Goal: Task Accomplishment & Management: Manage account settings

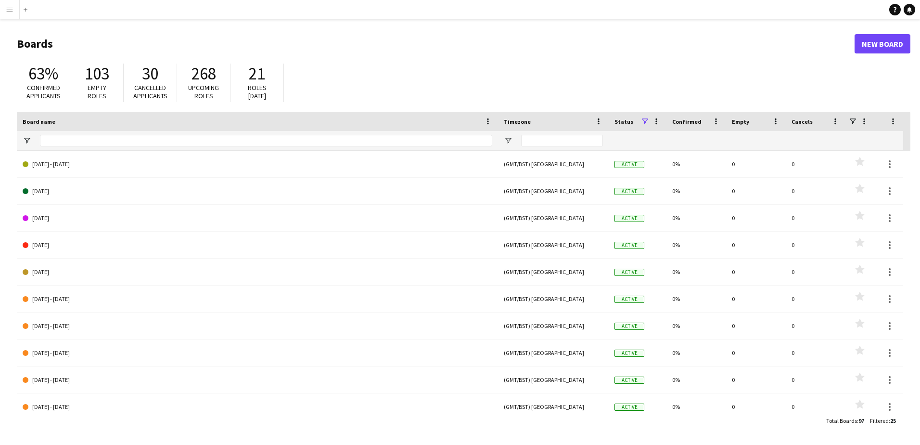
click at [0, 444] on nordpass-portal at bounding box center [0, 445] width 0 height 0
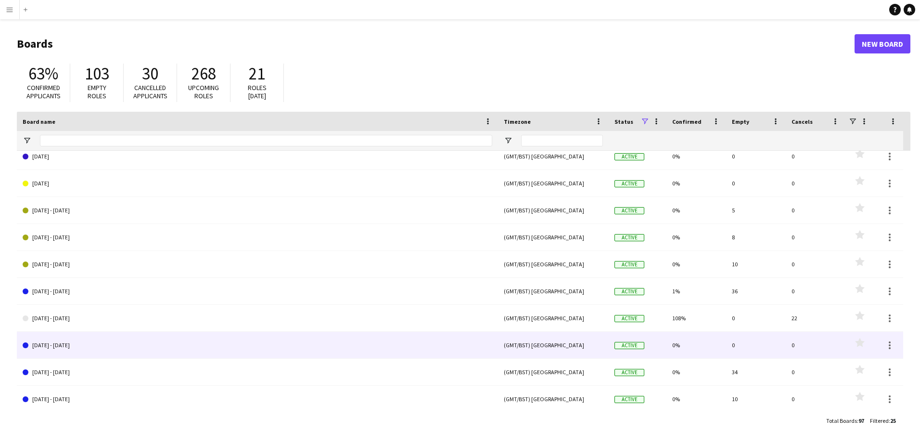
scroll to position [385, 0]
click at [45, 344] on link "[DATE] - [DATE]" at bounding box center [258, 345] width 470 height 27
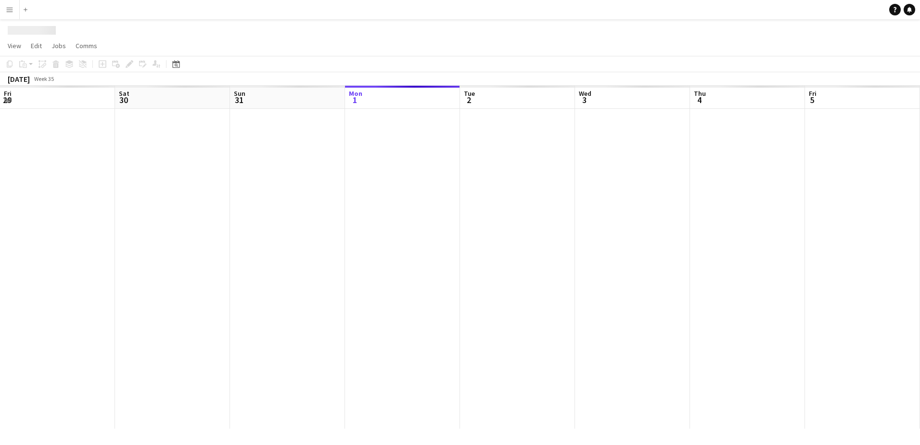
scroll to position [0, 230]
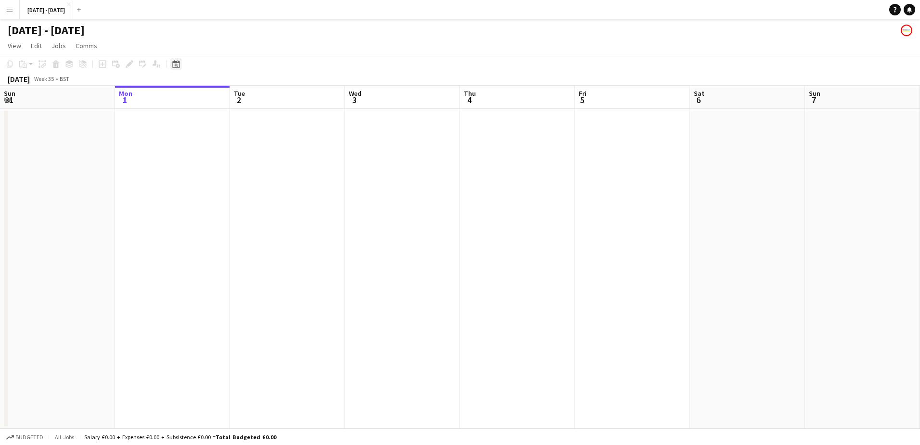
click at [176, 63] on icon at bounding box center [175, 64] width 7 height 8
click at [181, 149] on span "1" at bounding box center [178, 147] width 12 height 12
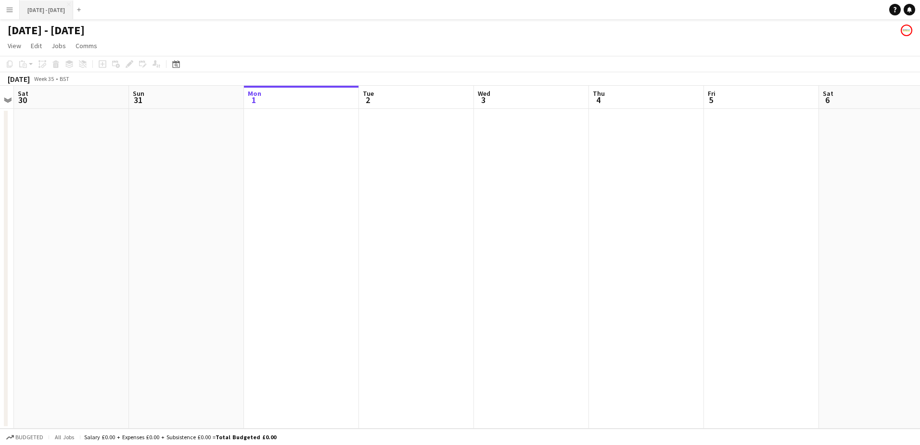
click at [38, 9] on button "[DATE] - [DATE] Close" at bounding box center [46, 9] width 53 height 19
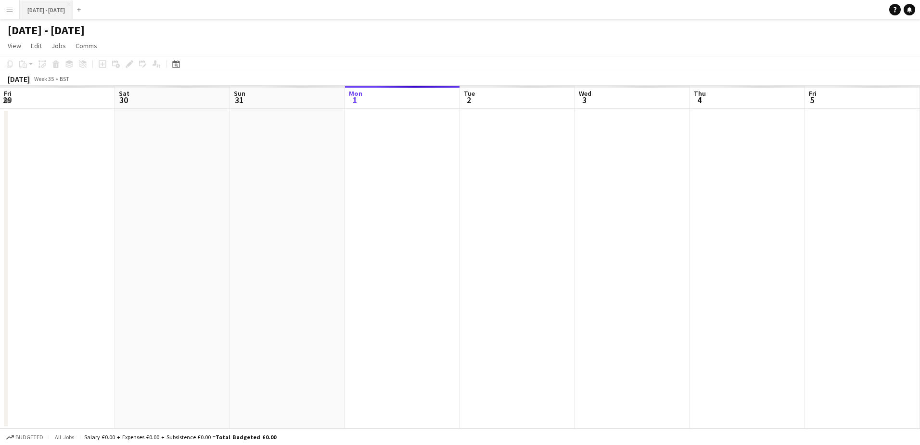
scroll to position [0, 230]
click at [8, 10] on app-icon "Menu" at bounding box center [10, 10] width 8 height 8
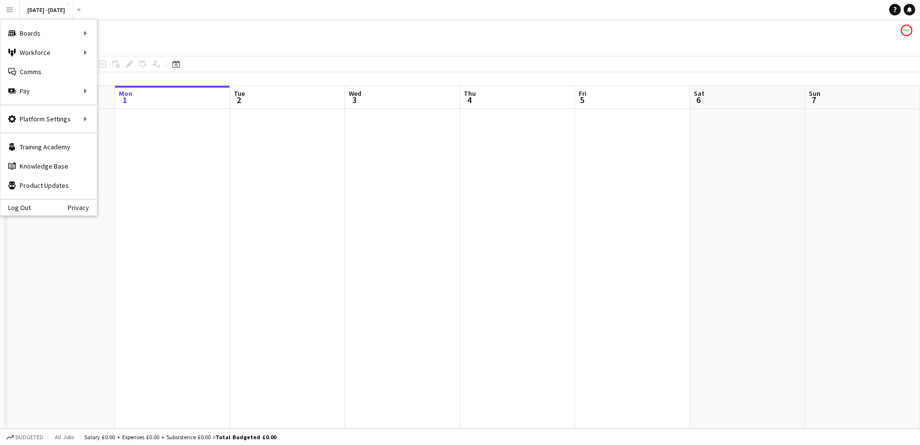
click at [8, 10] on app-icon "Menu" at bounding box center [10, 10] width 8 height 8
click at [159, 15] on app-navbar "Menu Boards Boards Boards All jobs Status Workforce Workforce My Workforce Recr…" at bounding box center [460, 9] width 920 height 19
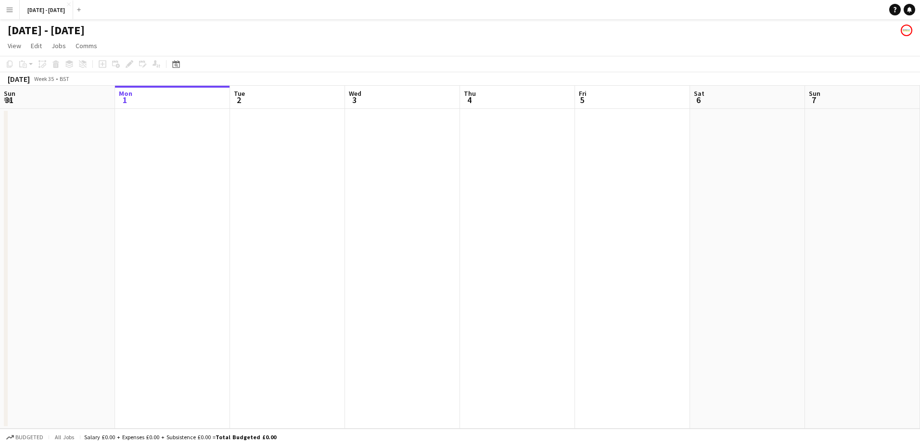
click at [13, 10] on app-icon "Menu" at bounding box center [10, 10] width 8 height 8
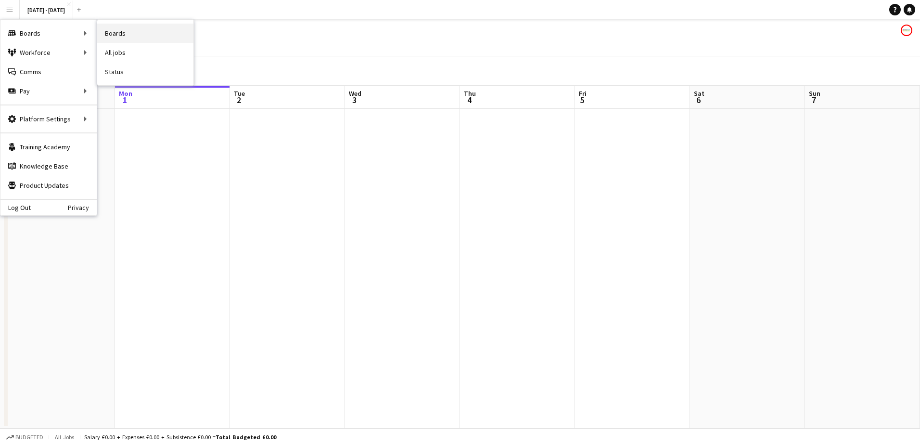
click at [119, 34] on link "Boards" at bounding box center [145, 33] width 96 height 19
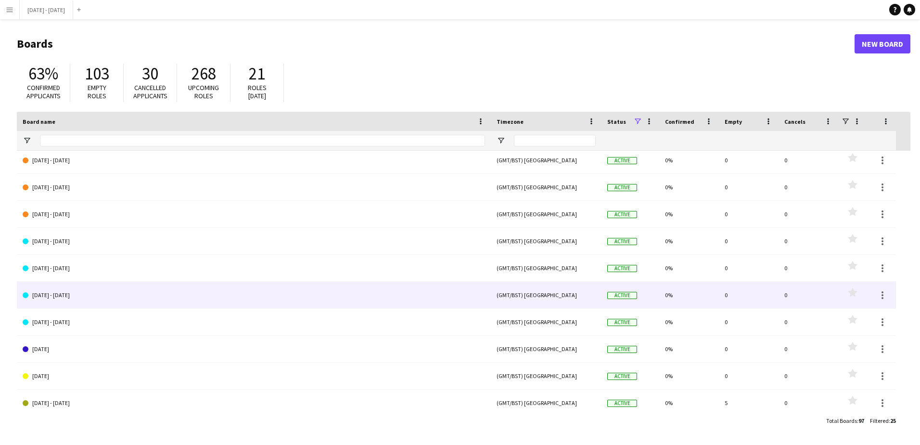
scroll to position [253, 0]
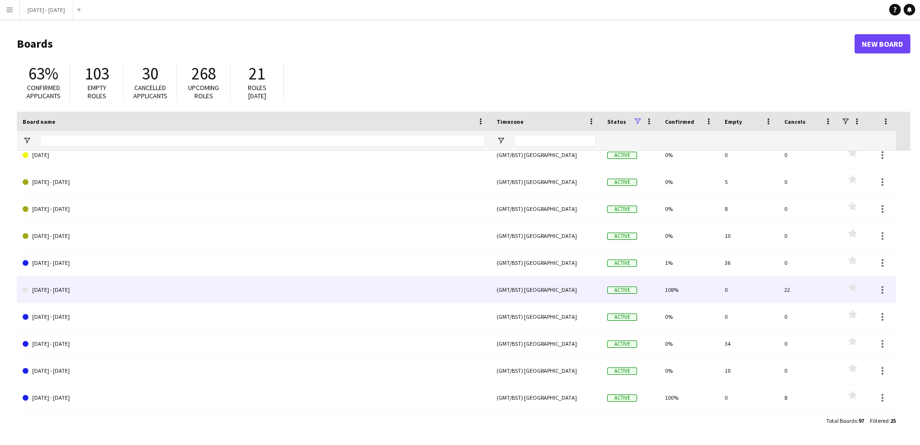
click at [50, 290] on link "[DATE] - [DATE]" at bounding box center [254, 289] width 462 height 27
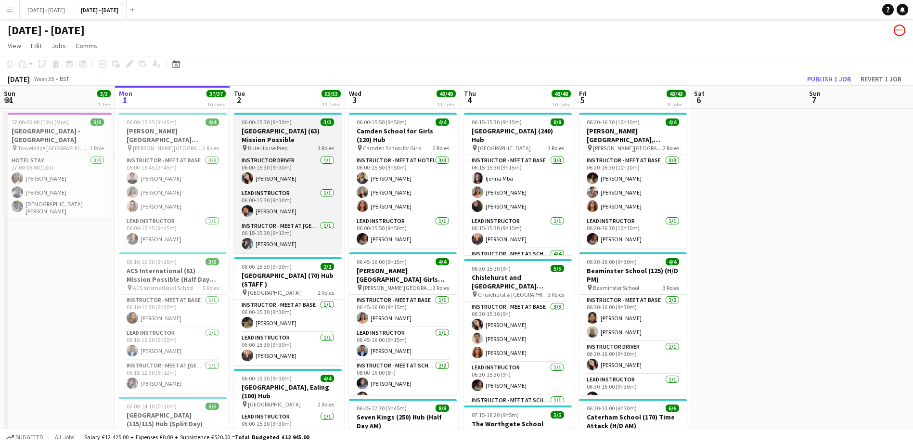
click at [297, 132] on h3 "[GEOGRAPHIC_DATA] (63) Mission Possible" at bounding box center [288, 135] width 108 height 17
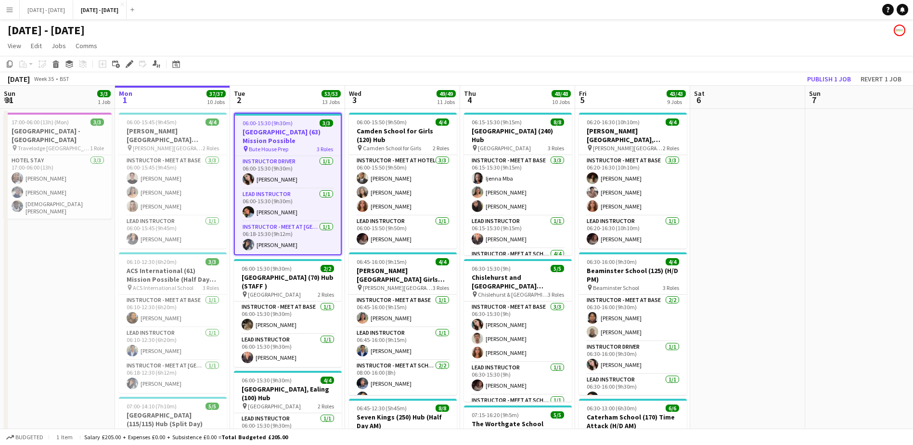
click at [297, 132] on h3 "[GEOGRAPHIC_DATA] (63) Mission Possible" at bounding box center [288, 136] width 106 height 17
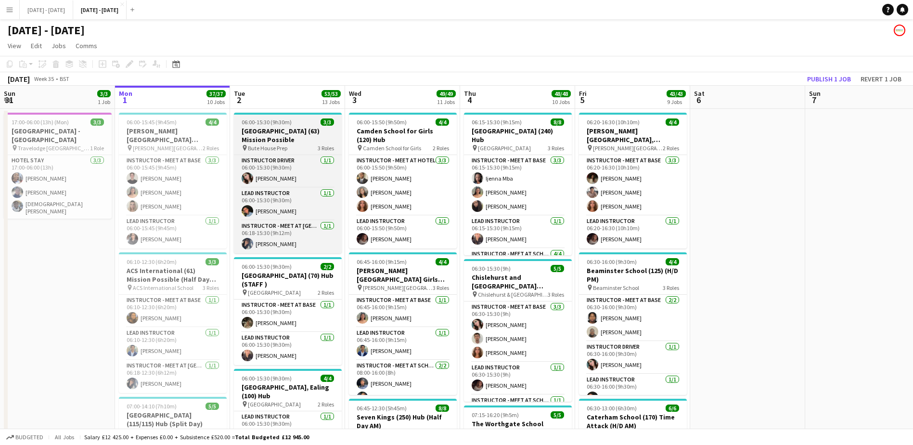
click at [297, 132] on h3 "[GEOGRAPHIC_DATA] (63) Mission Possible" at bounding box center [288, 135] width 108 height 17
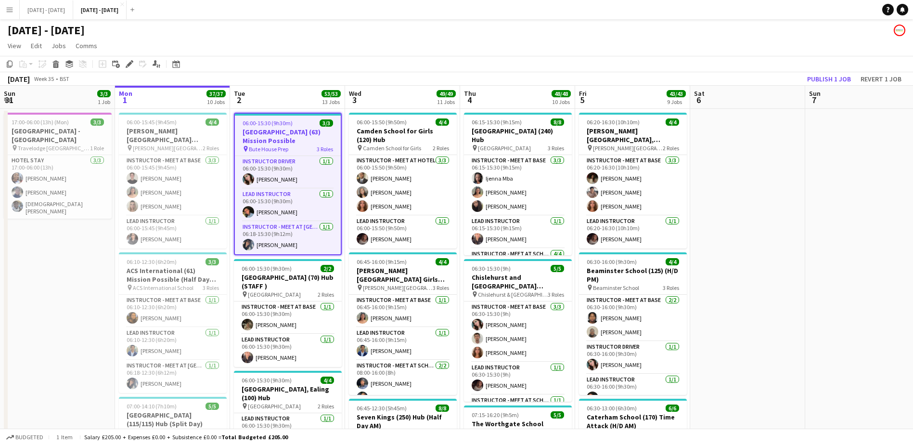
click at [297, 132] on h3 "[GEOGRAPHIC_DATA] (63) Mission Possible" at bounding box center [288, 136] width 106 height 17
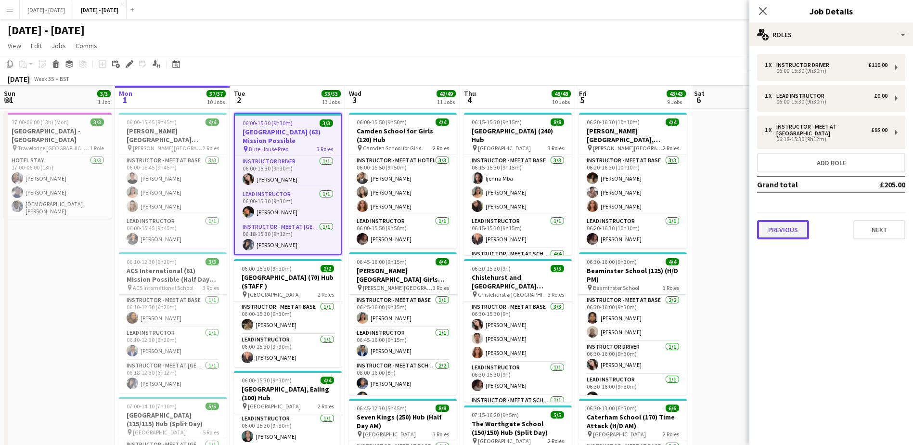
click at [788, 229] on button "Previous" at bounding box center [783, 229] width 52 height 19
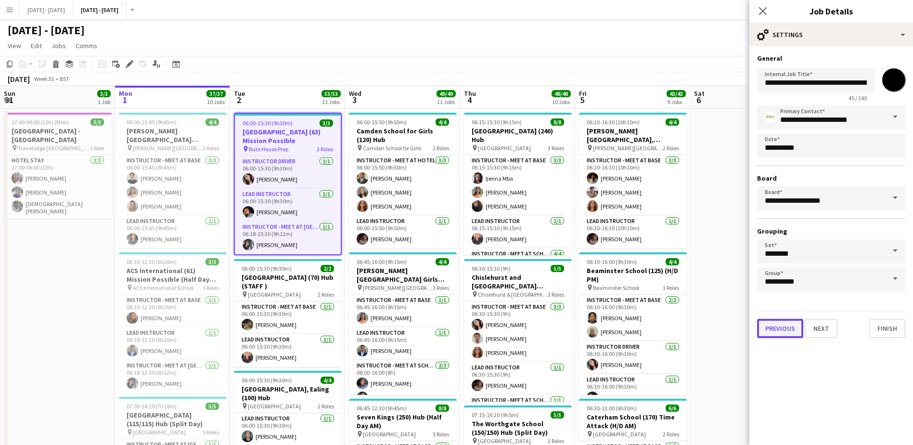
click at [790, 326] on button "Previous" at bounding box center [780, 328] width 46 height 19
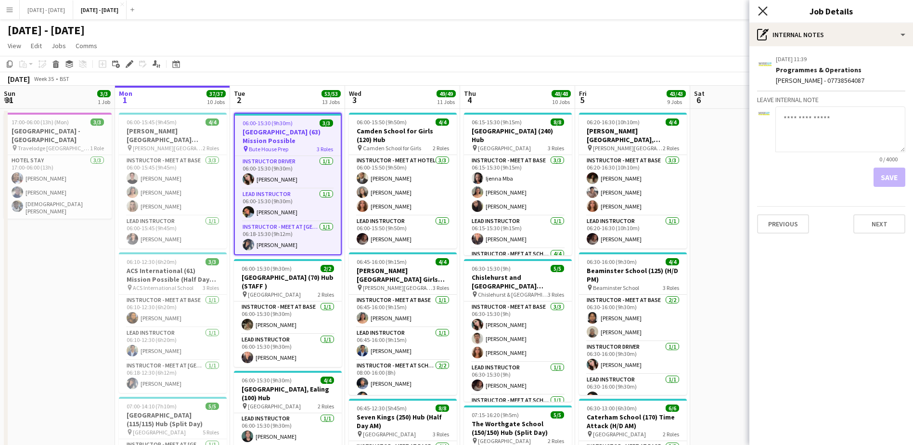
click at [766, 13] on icon at bounding box center [762, 10] width 9 height 9
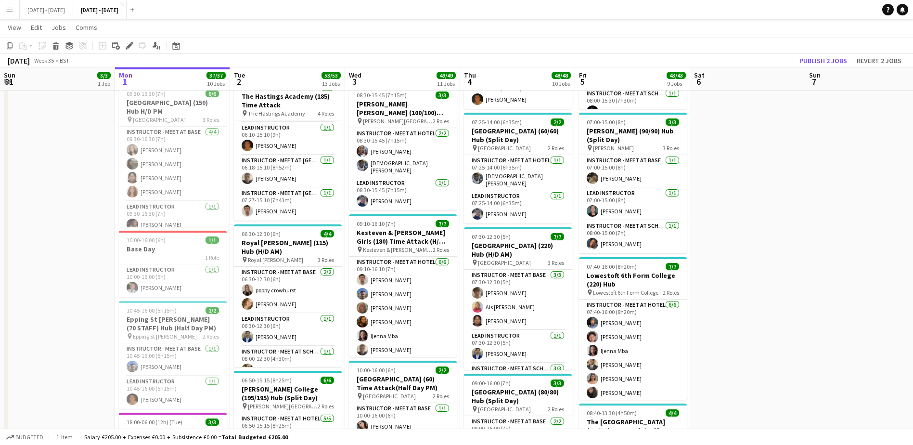
scroll to position [0, 231]
drag, startPoint x: 342, startPoint y: 296, endPoint x: 341, endPoint y: 290, distance: 5.9
click at [341, 290] on app-date-cell "06:00-15:30 (9h30m) 3/3 [GEOGRAPHIC_DATA] (63) Mission Possible pin Bute House …" at bounding box center [286, 396] width 115 height 1732
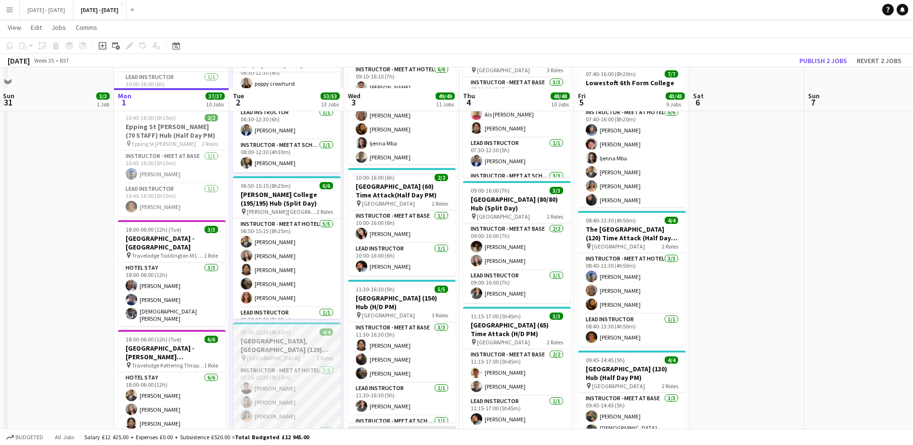
scroll to position [818, 0]
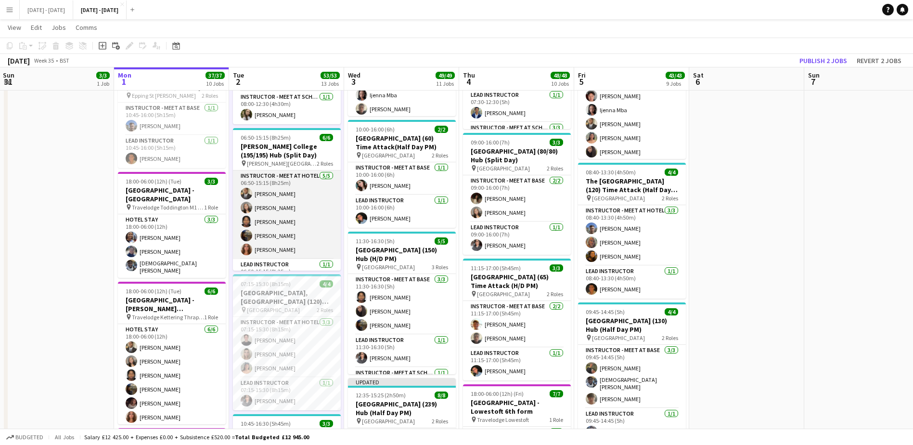
click at [296, 177] on app-card-role "Instructor - Meet at Hotel [DATE] 06:50-15:15 (8h25m) [PERSON_NAME] Adio [PERSO…" at bounding box center [287, 214] width 108 height 89
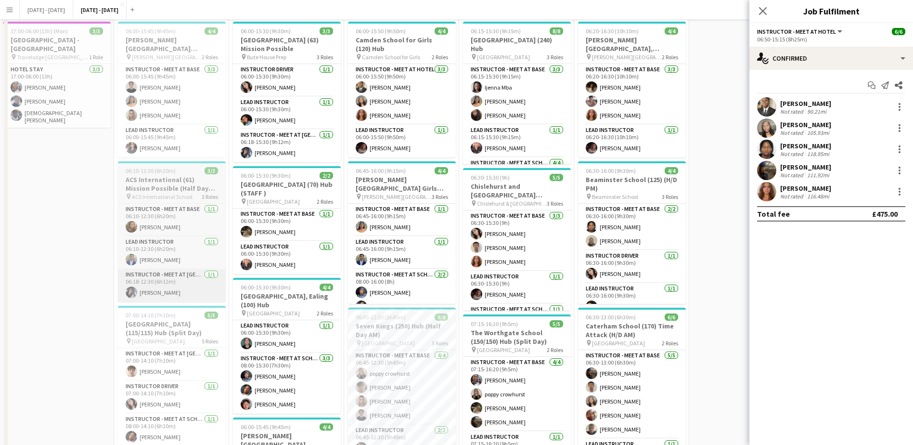
scroll to position [0, 0]
